Goal: Information Seeking & Learning: Learn about a topic

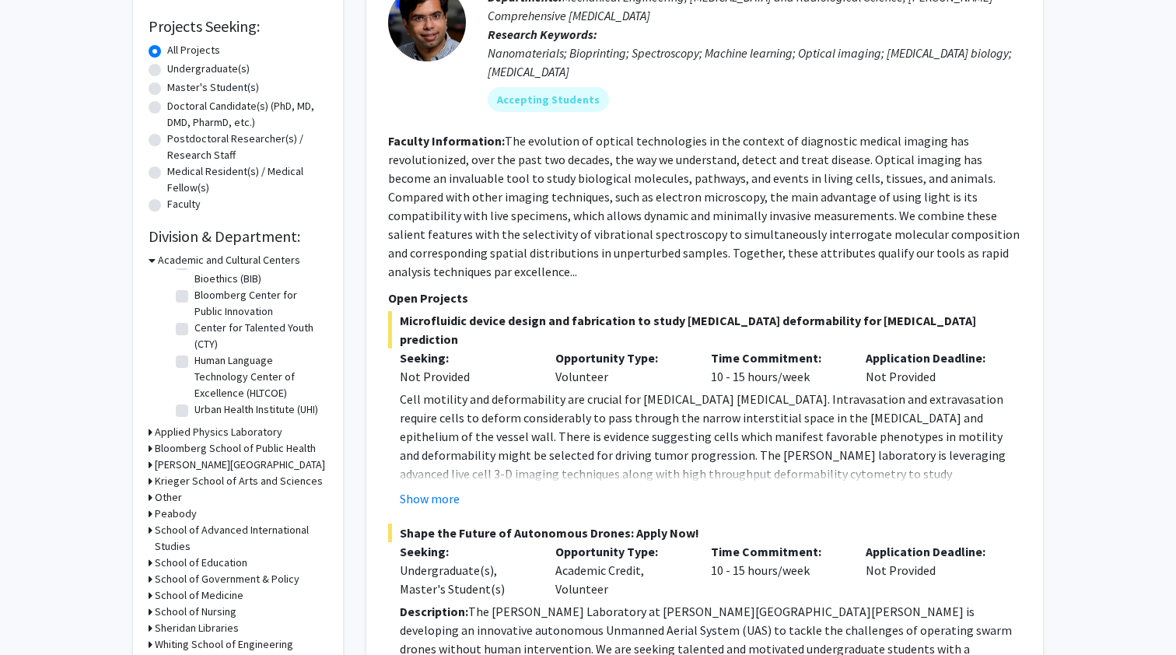
scroll to position [37, 0]
click at [239, 480] on h3 "Krieger School of Arts and Sciences" at bounding box center [239, 481] width 168 height 16
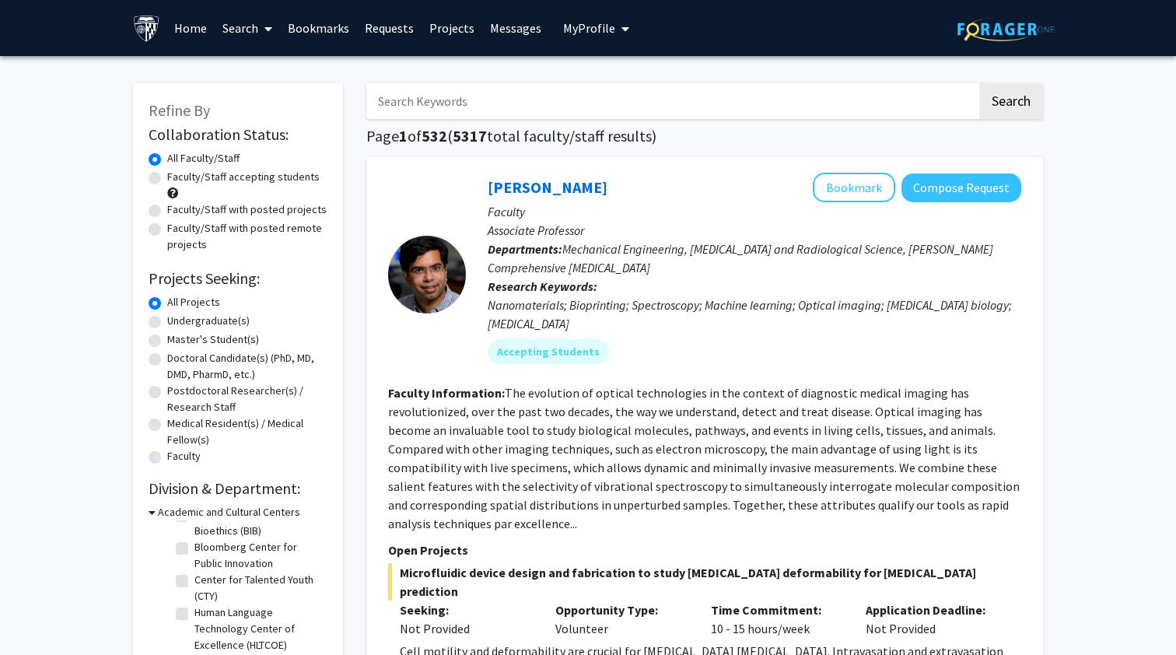
scroll to position [0, 0]
click at [180, 320] on label "Undergraduate(s)" at bounding box center [208, 321] width 82 height 16
click at [177, 320] on input "Undergraduate(s)" at bounding box center [172, 318] width 10 height 10
radio input "true"
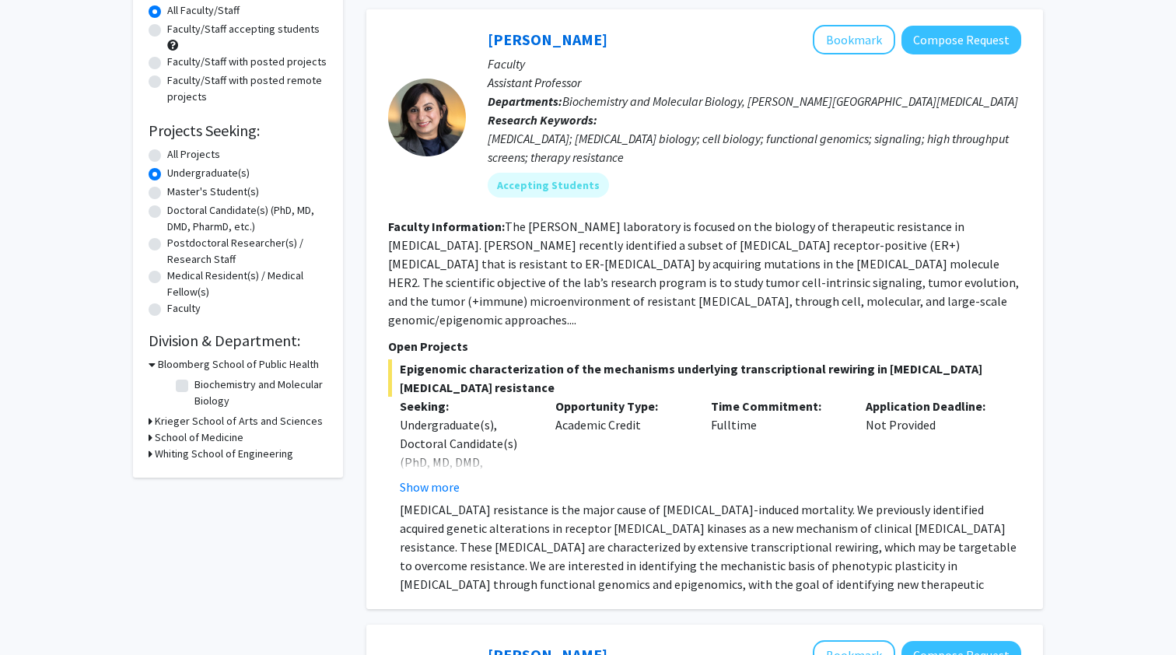
scroll to position [152, 0]
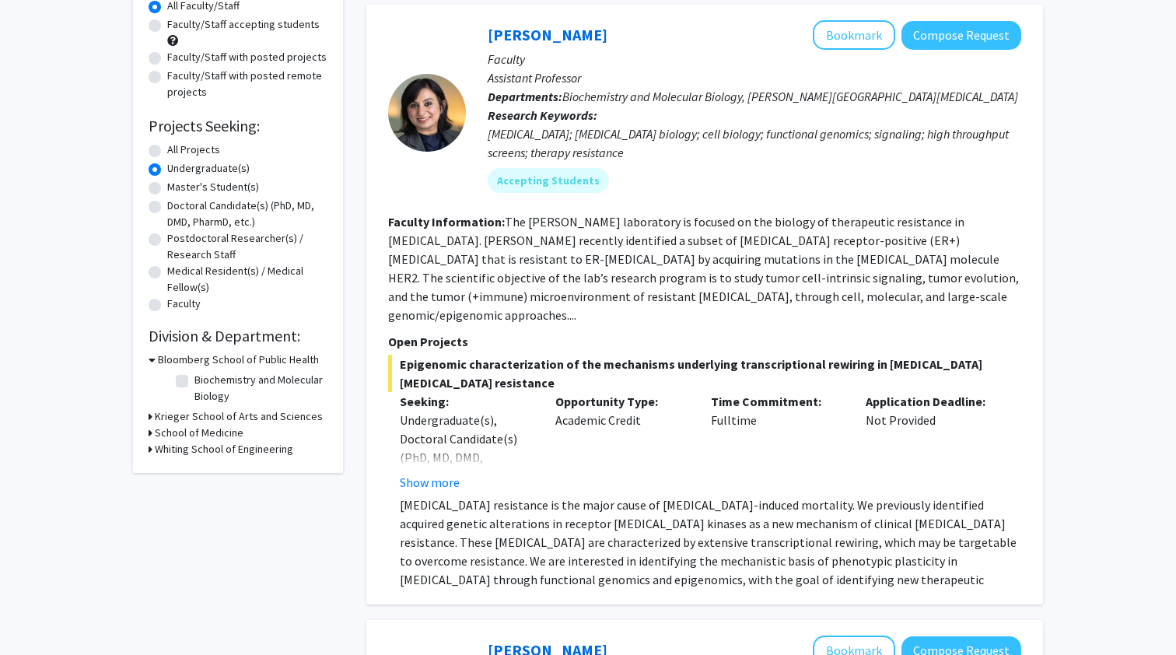
click at [247, 422] on h3 "Krieger School of Arts and Sciences" at bounding box center [239, 416] width 168 height 16
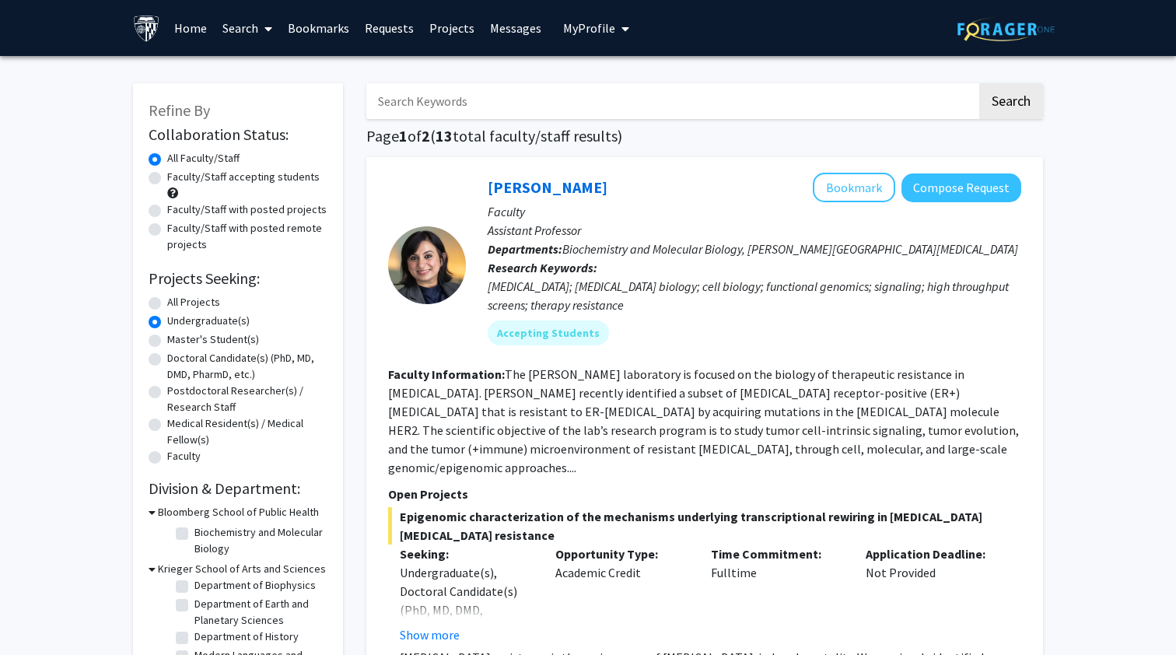
scroll to position [0, 0]
click at [489, 116] on input "Search Keywords" at bounding box center [671, 101] width 611 height 36
type input "neuro"
click at [1011, 103] on button "Search" at bounding box center [1011, 101] width 64 height 36
radio input "true"
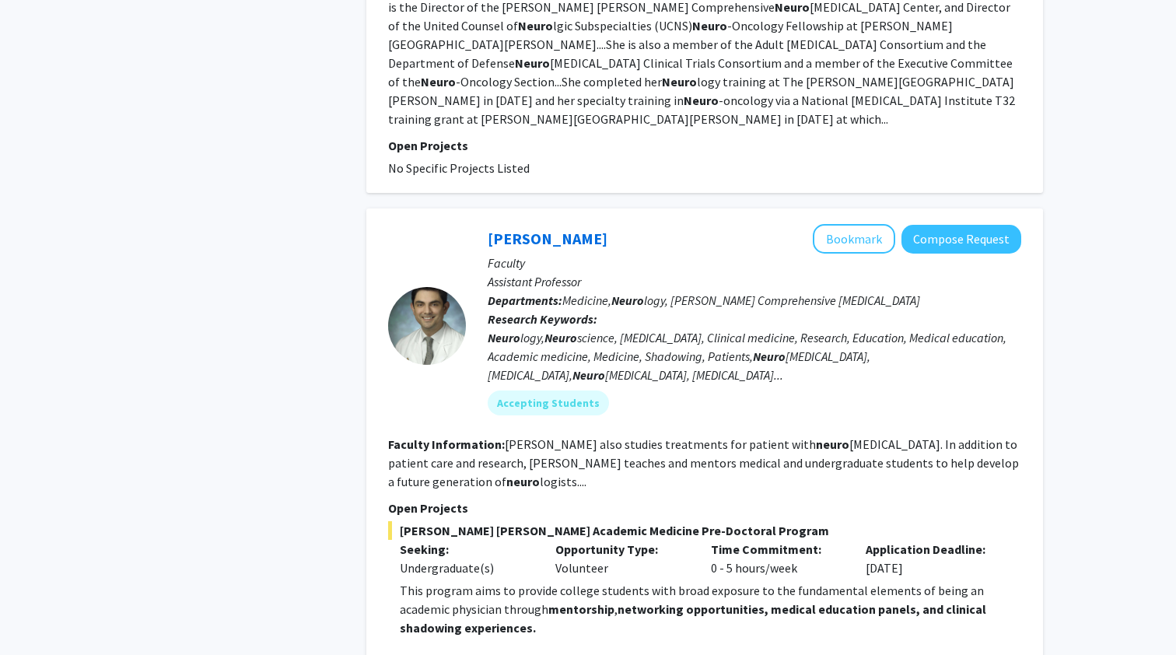
scroll to position [2752, 0]
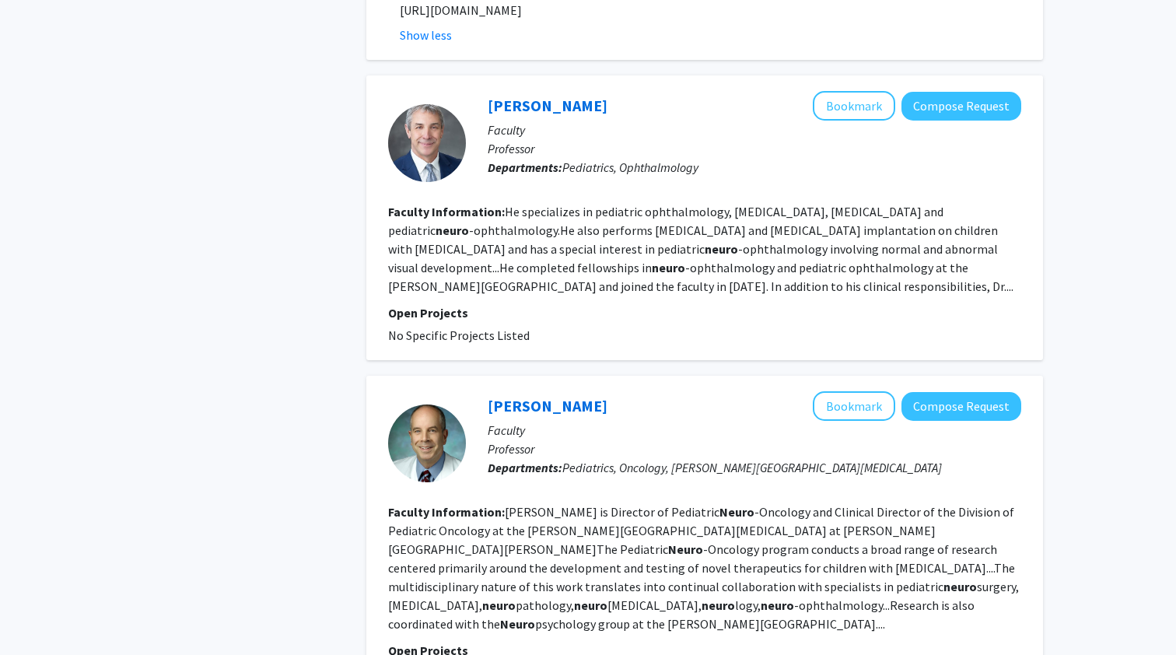
scroll to position [4056, 0]
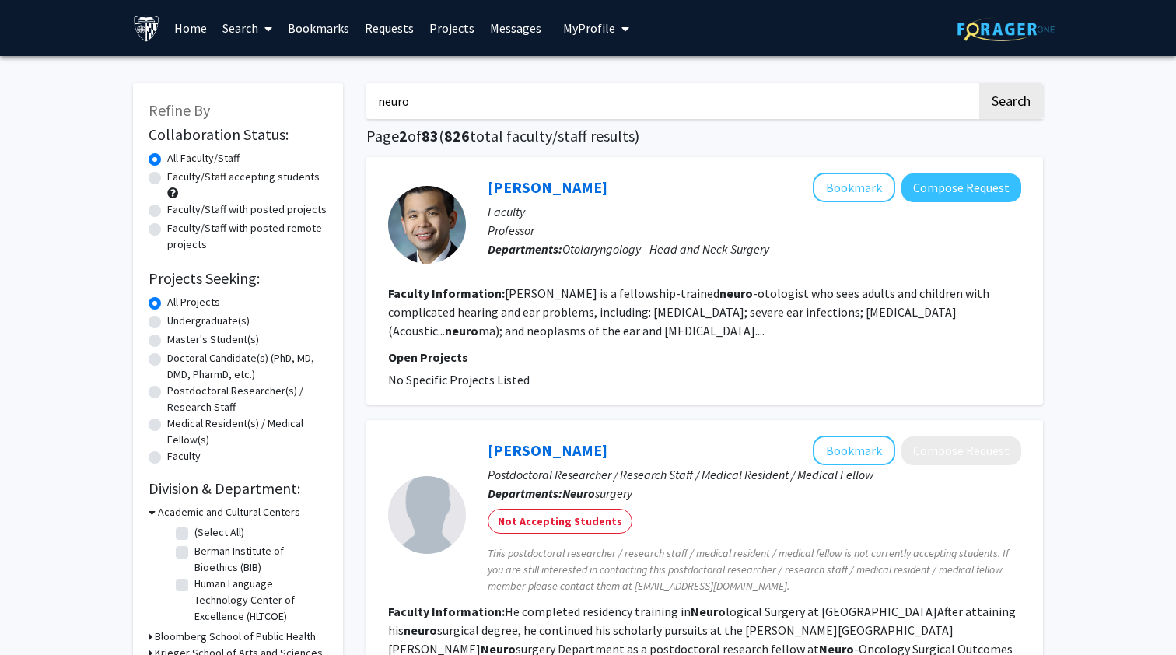
click at [233, 182] on label "Faculty/Staff accepting students" at bounding box center [243, 177] width 152 height 16
click at [177, 179] on input "Faculty/Staff accepting students" at bounding box center [172, 174] width 10 height 10
radio input "true"
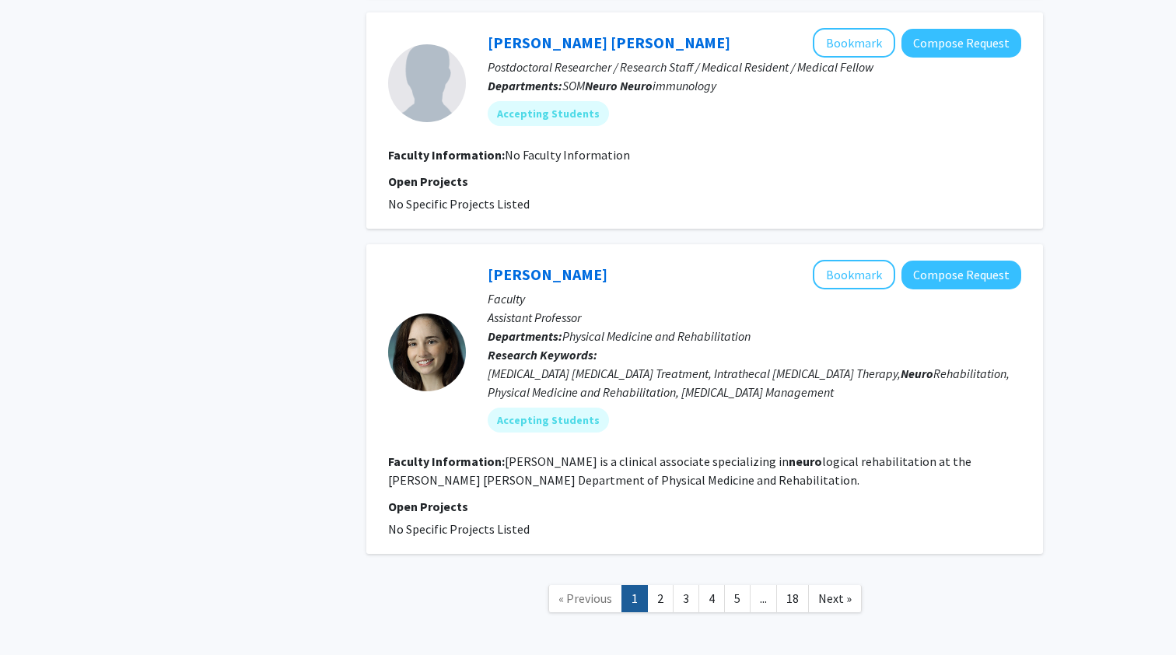
scroll to position [3375, 0]
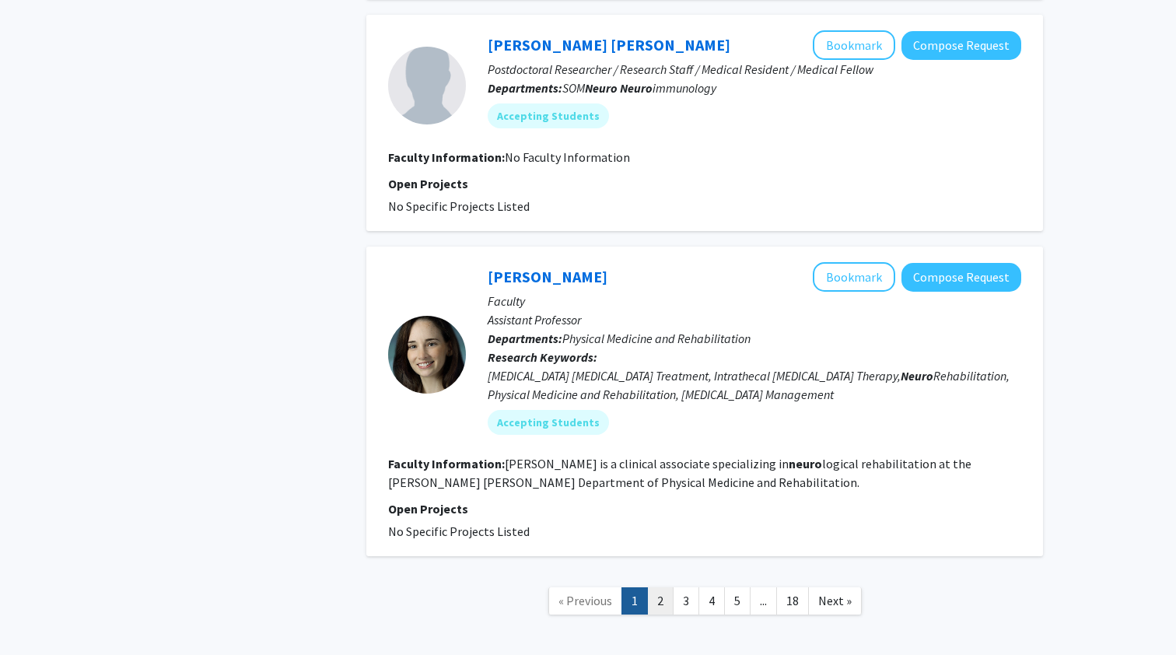
click at [666, 587] on link "2" at bounding box center [660, 600] width 26 height 27
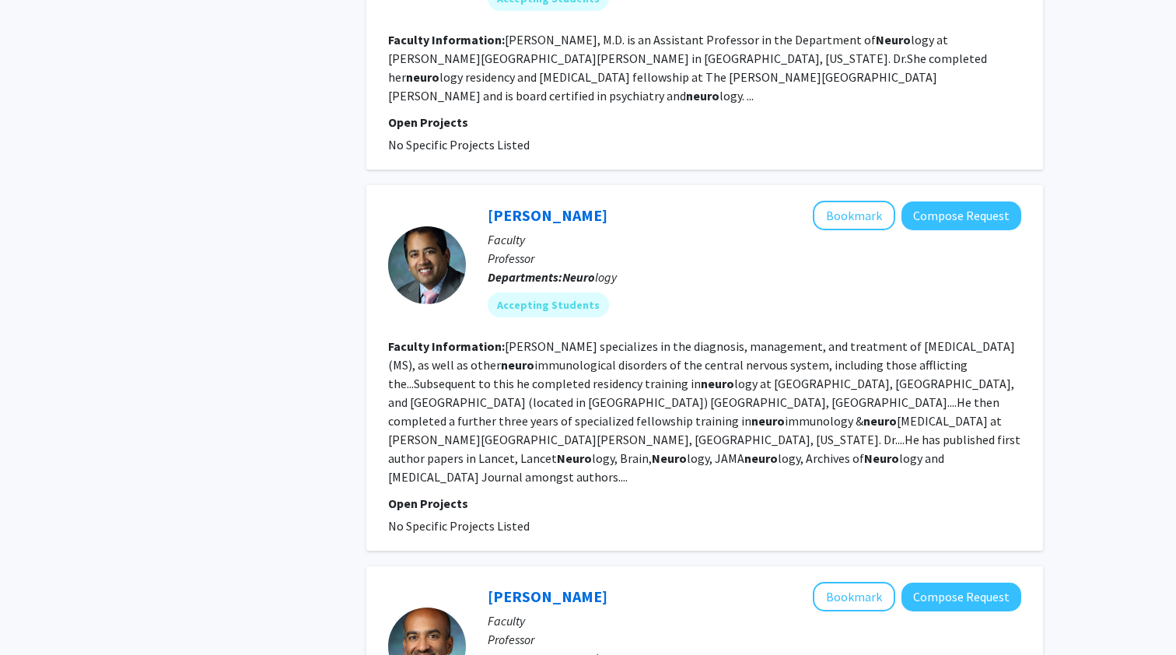
scroll to position [2220, 0]
